Goal: Information Seeking & Learning: Learn about a topic

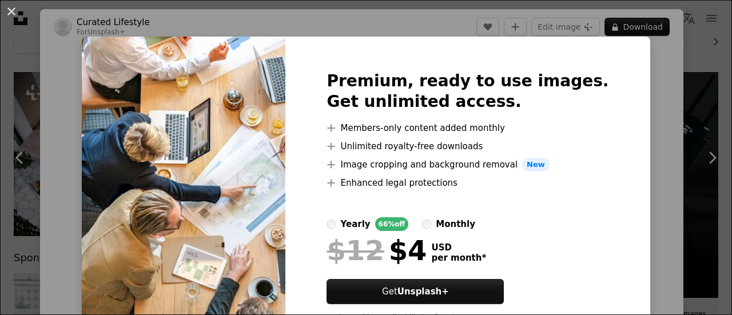
scroll to position [286, 0]
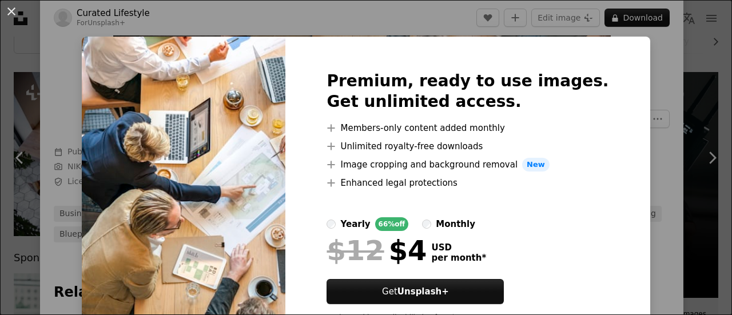
click at [64, 30] on div "An X shape Premium, ready to use images. Get unlimited access. A plus sign Memb…" at bounding box center [366, 157] width 732 height 315
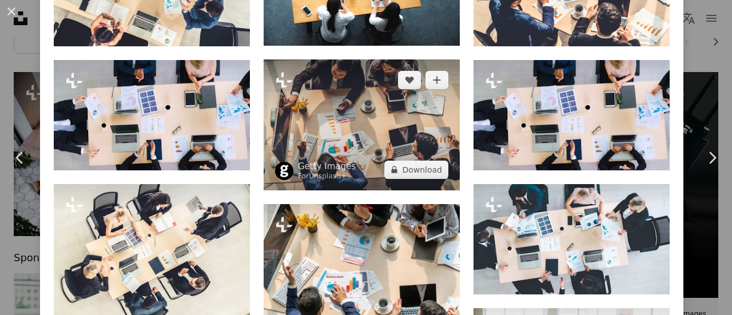
scroll to position [744, 0]
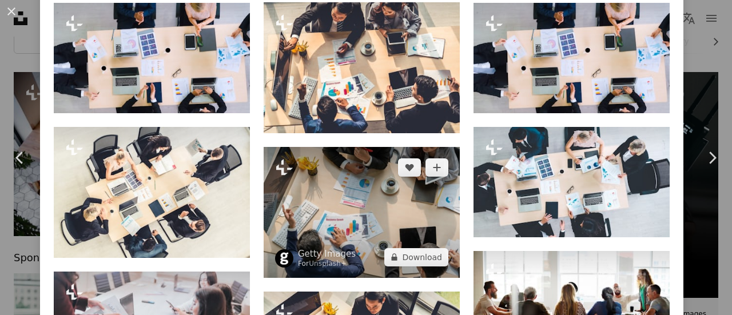
click at [348, 209] on img at bounding box center [362, 212] width 196 height 131
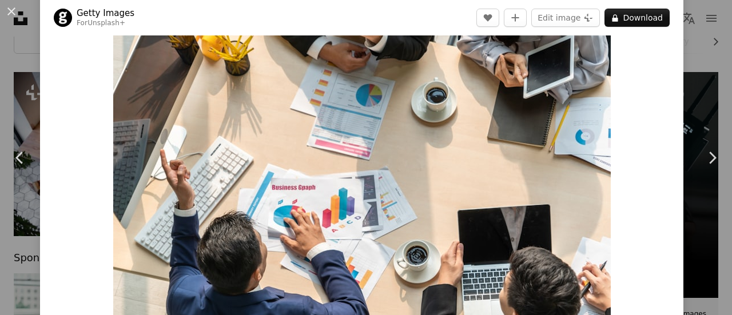
scroll to position [57, 0]
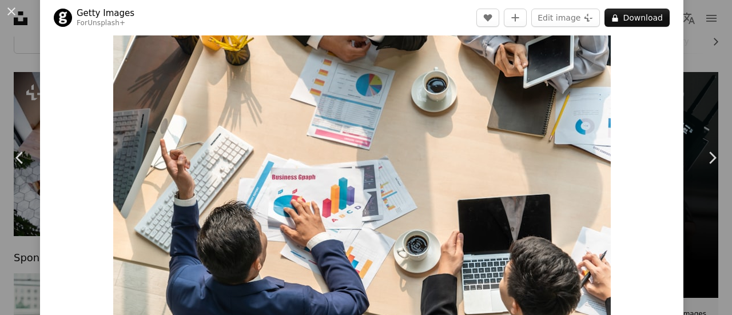
click at [640, 150] on div "Zoom in" at bounding box center [362, 158] width 644 height 343
click at [13, 10] on button "An X shape" at bounding box center [12, 12] width 14 height 14
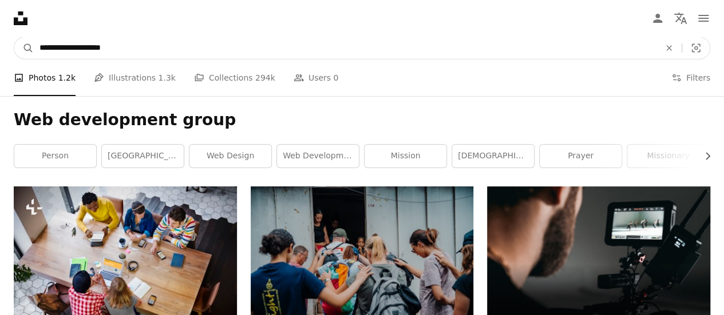
click at [177, 55] on input "**********" at bounding box center [345, 48] width 622 height 22
type input "**********"
click button "A magnifying glass" at bounding box center [23, 48] width 19 height 22
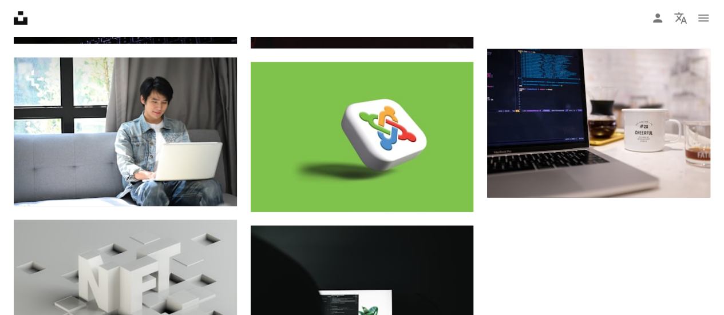
scroll to position [1201, 0]
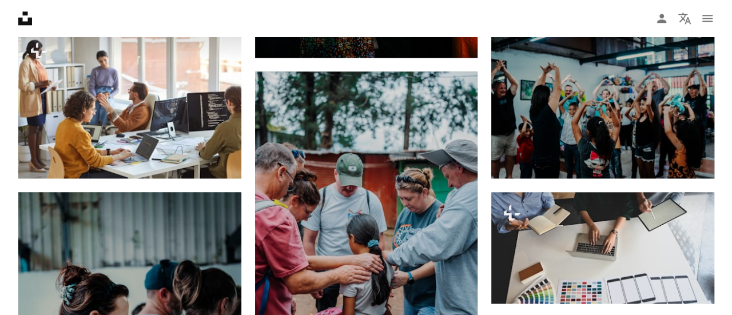
scroll to position [629, 0]
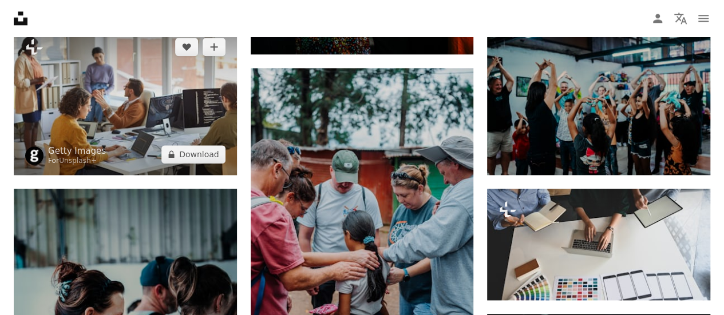
click at [103, 134] on img at bounding box center [125, 100] width 223 height 149
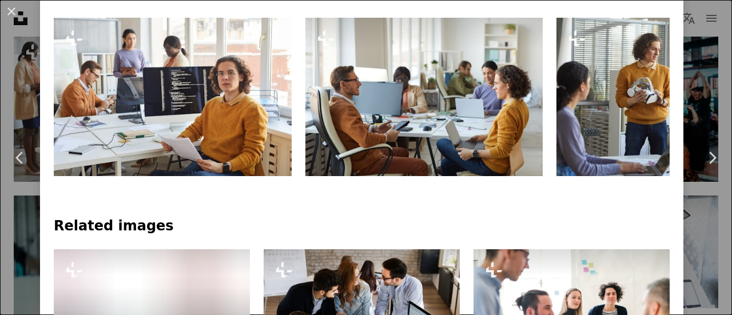
scroll to position [572, 0]
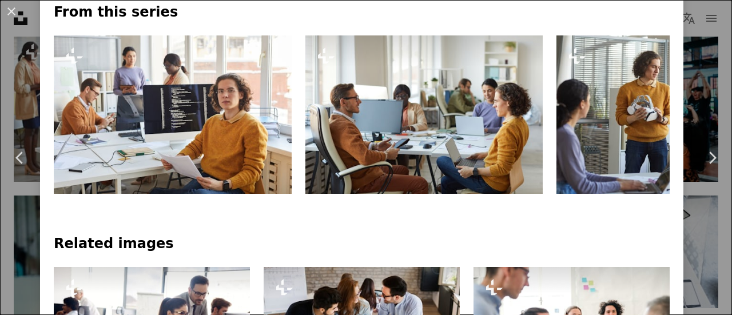
click at [468, 123] on img at bounding box center [425, 114] width 238 height 158
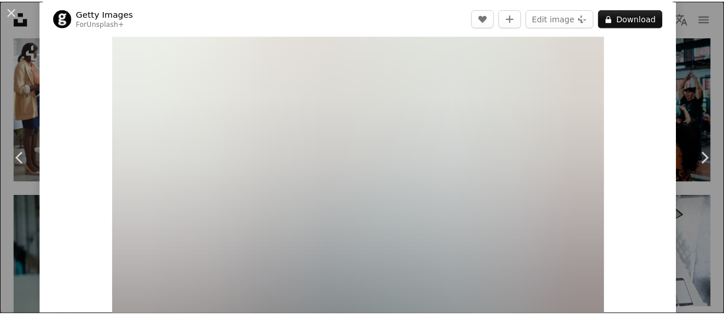
scroll to position [114, 0]
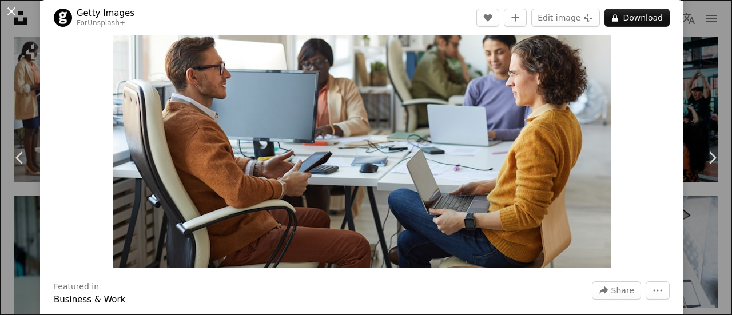
click at [15, 10] on button "An X shape" at bounding box center [12, 12] width 14 height 14
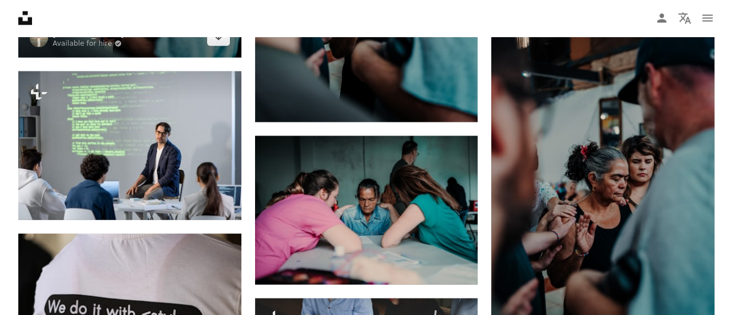
scroll to position [1259, 0]
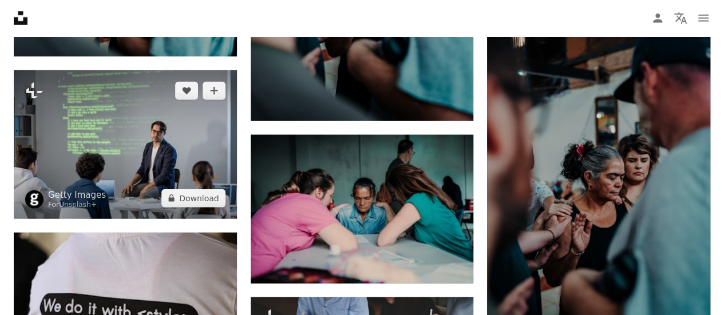
click at [151, 177] on img at bounding box center [125, 144] width 223 height 149
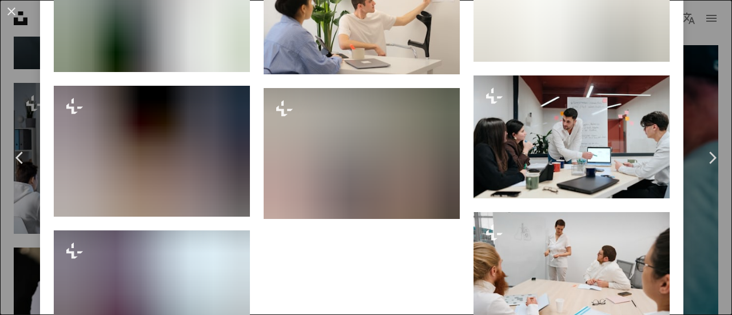
scroll to position [1488, 0]
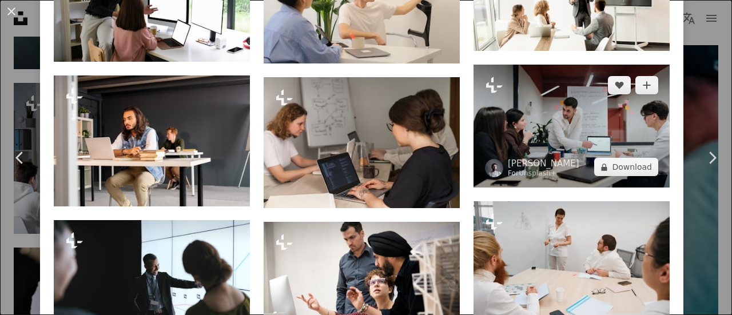
click at [515, 120] on img at bounding box center [572, 126] width 196 height 123
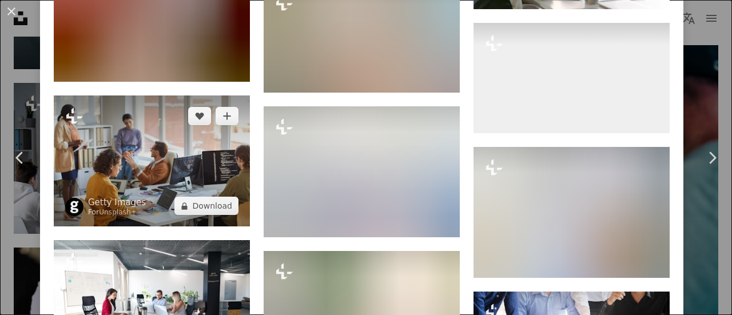
scroll to position [2918, 0]
